Goal: Obtain resource: Download file/media

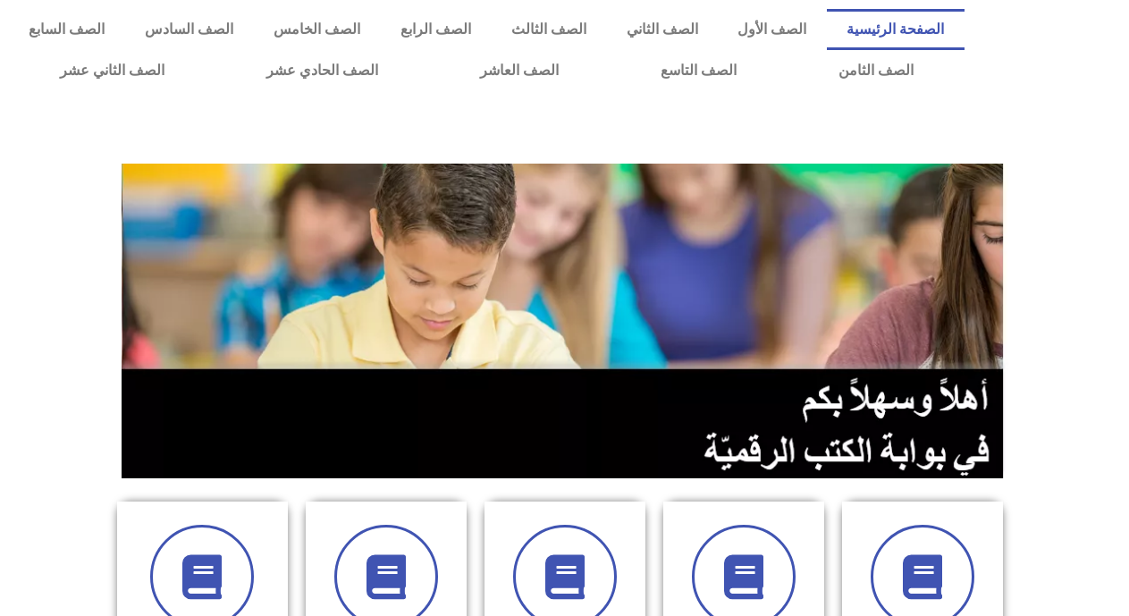
click at [1096, 223] on section at bounding box center [564, 320] width 1129 height 341
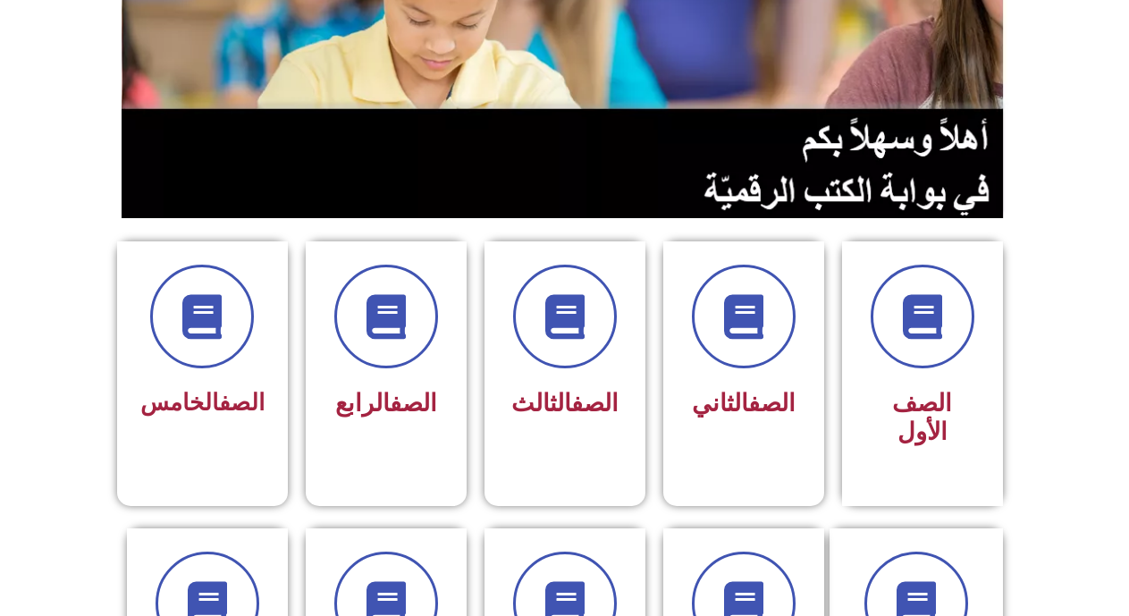
scroll to position [286, 0]
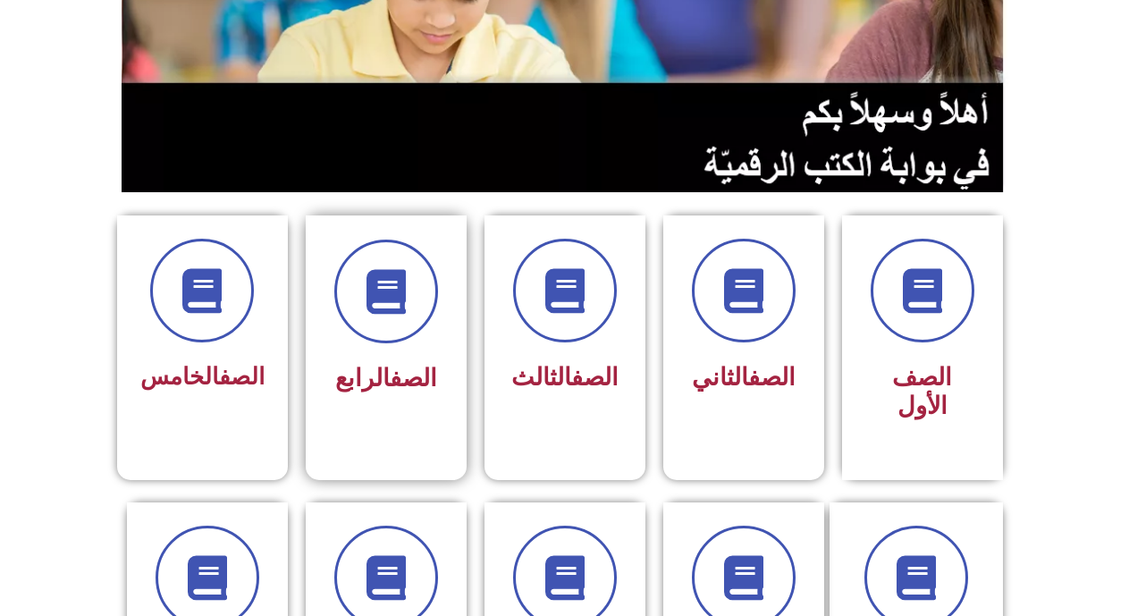
click at [376, 367] on span "الصف الرابع" at bounding box center [386, 378] width 102 height 29
click at [386, 343] on span at bounding box center [386, 291] width 114 height 114
click at [390, 376] on link "الصف" at bounding box center [413, 378] width 47 height 29
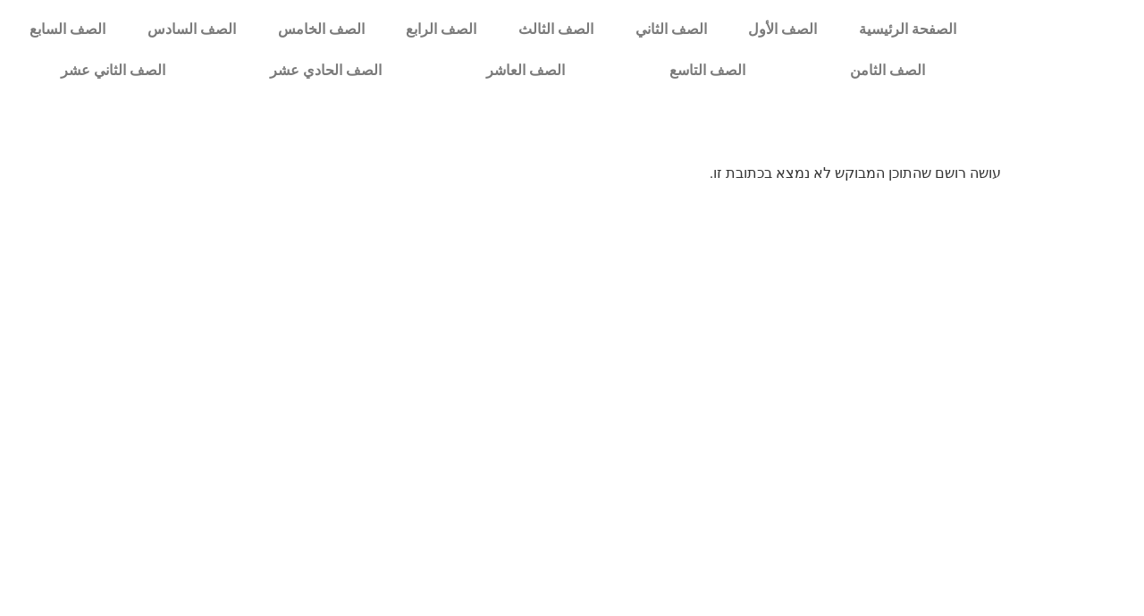
click at [1092, 93] on div at bounding box center [1065, 50] width 158 height 100
click at [498, 28] on link "الصف الرابع" at bounding box center [441, 29] width 113 height 41
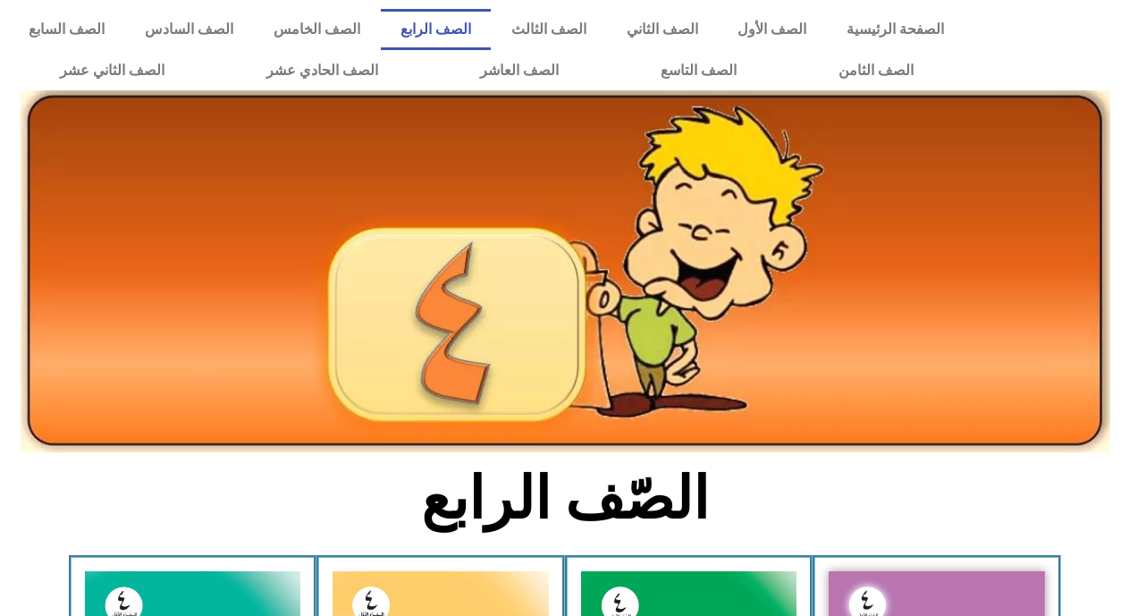
click at [1089, 491] on section "الصّف الرابع" at bounding box center [564, 508] width 1129 height 93
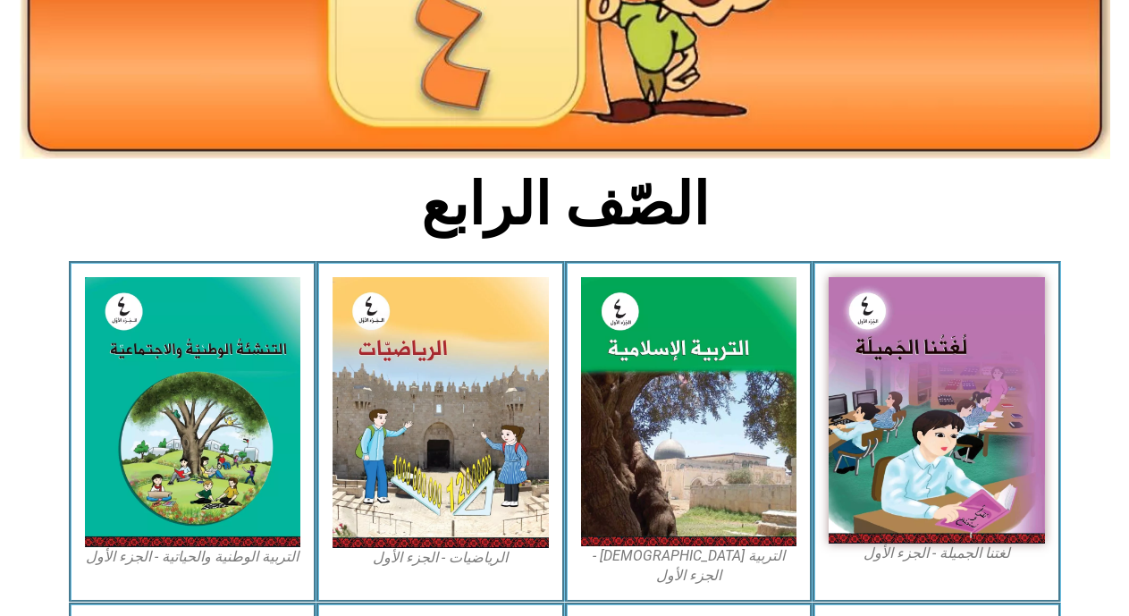
scroll to position [322, 0]
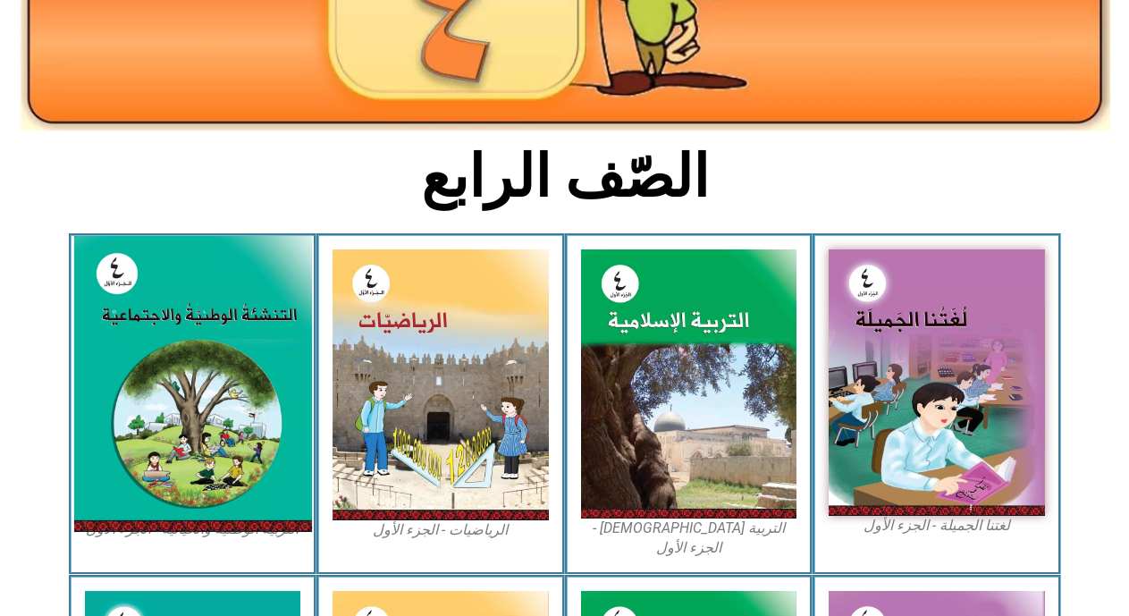
click at [221, 410] on img at bounding box center [192, 384] width 238 height 296
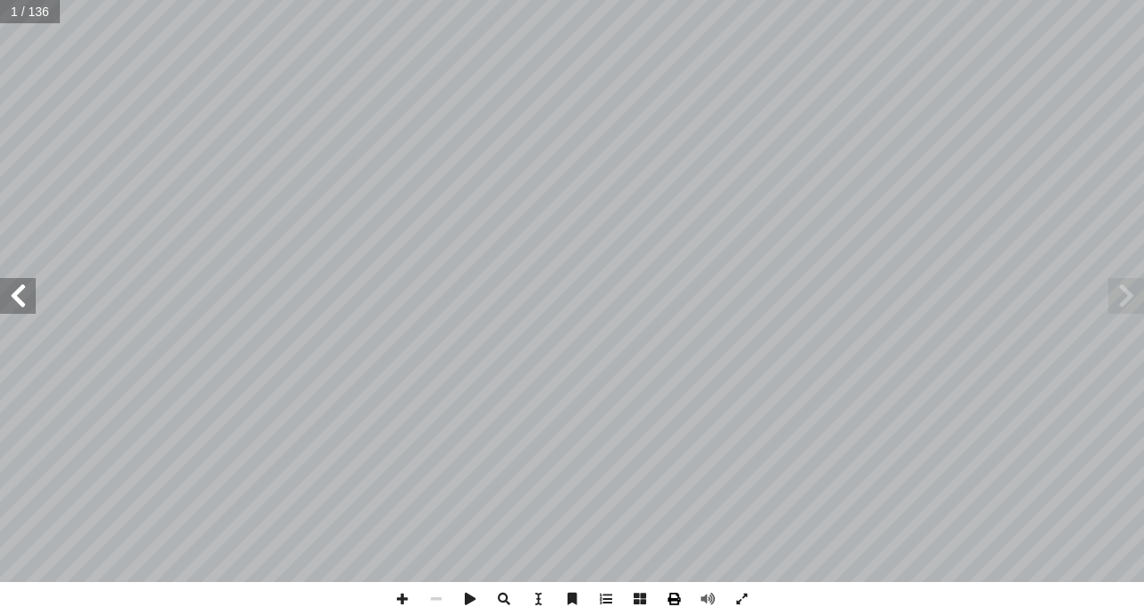
click at [673, 589] on span at bounding box center [674, 599] width 34 height 34
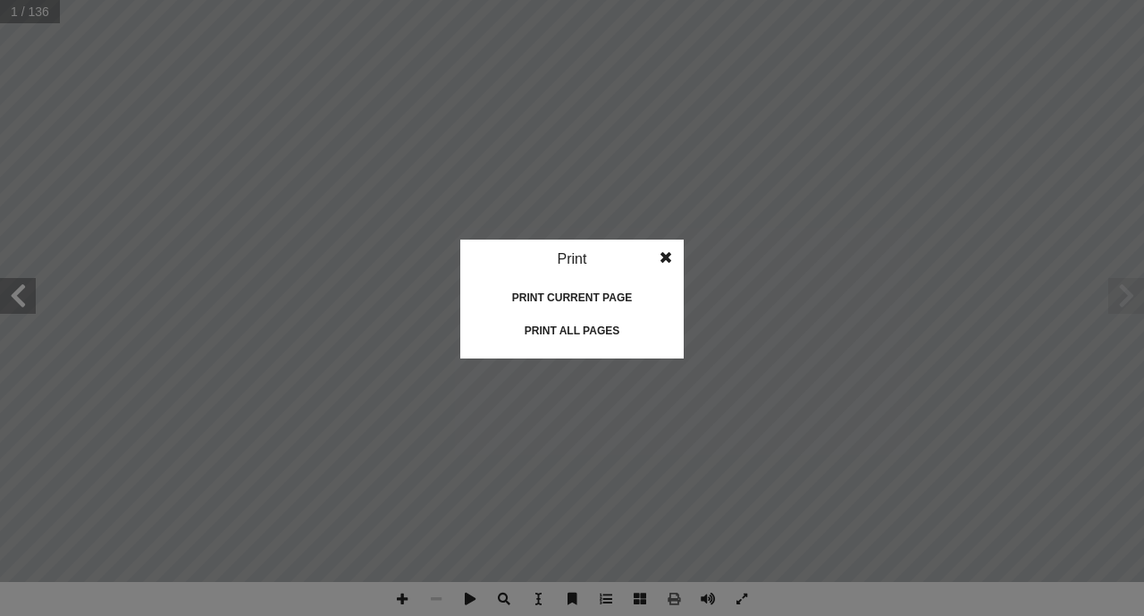
click at [559, 328] on div "Print all pages" at bounding box center [572, 330] width 179 height 29
